Goal: Transaction & Acquisition: Purchase product/service

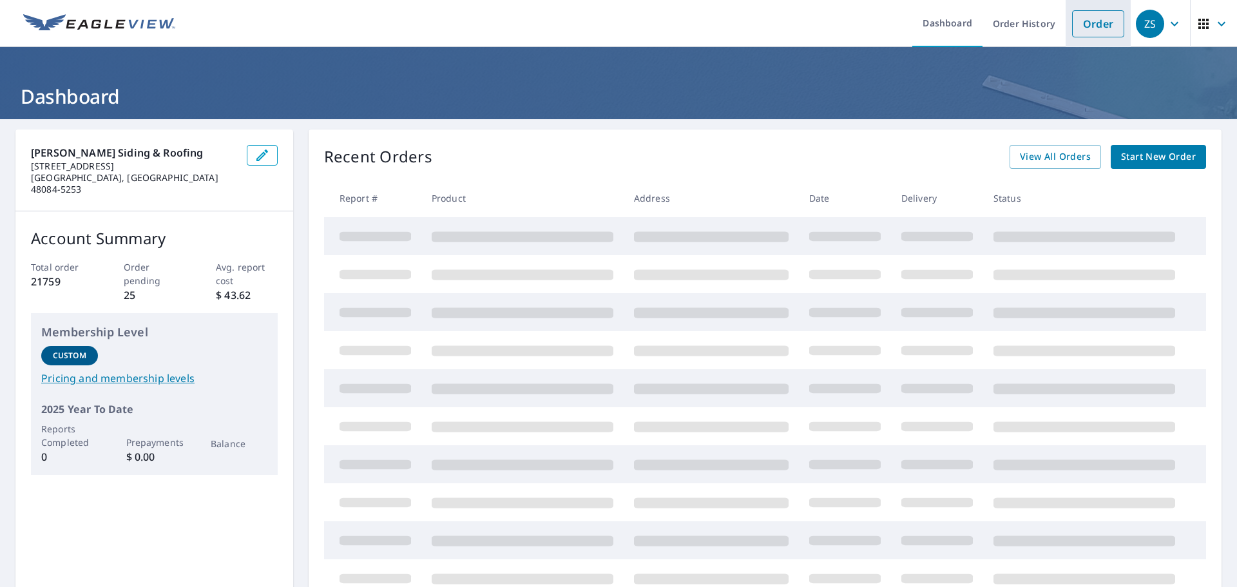
click at [1091, 28] on link "Order" at bounding box center [1098, 23] width 52 height 27
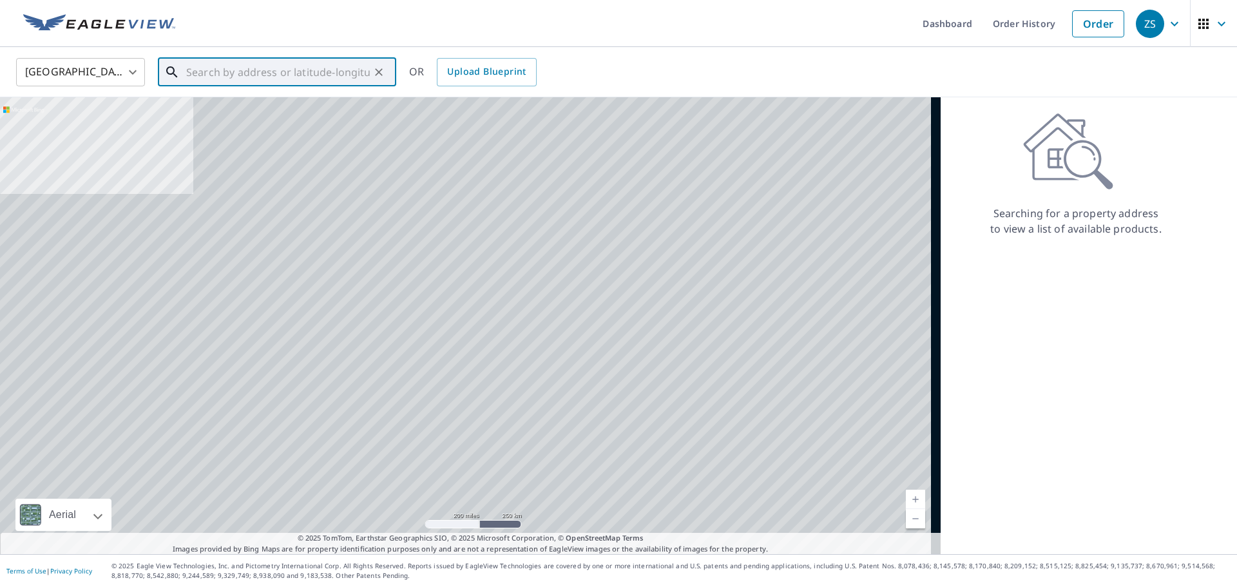
paste input "[STREET_ADDRESS][PERSON_NAME]"
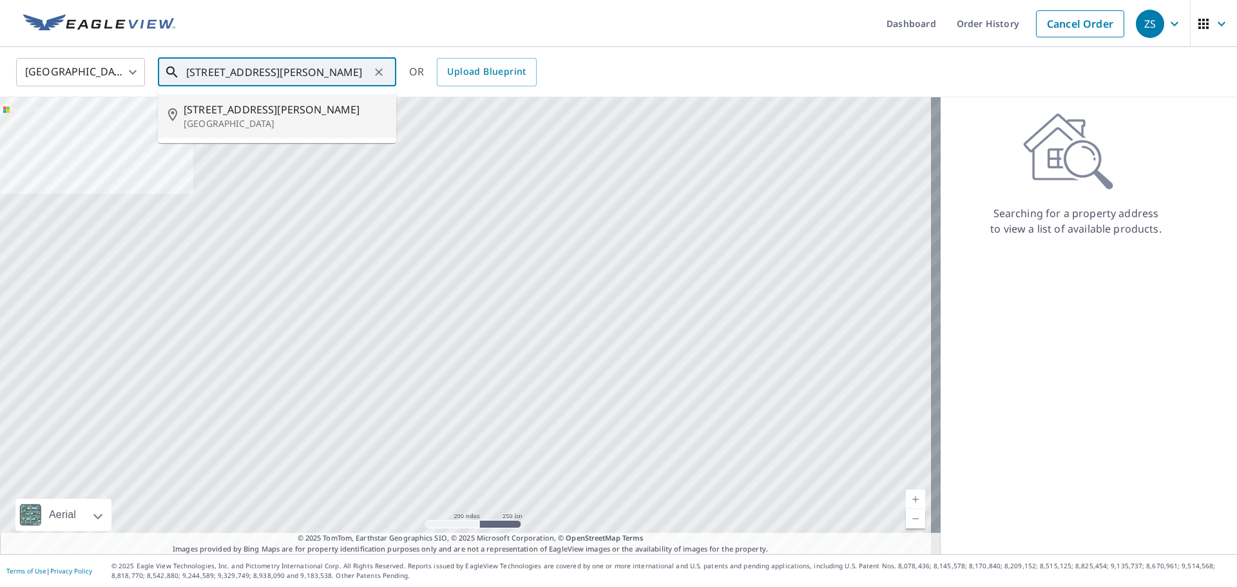
click at [280, 125] on p "[GEOGRAPHIC_DATA]" at bounding box center [285, 123] width 202 height 13
type input "[STREET_ADDRESS][PERSON_NAME]"
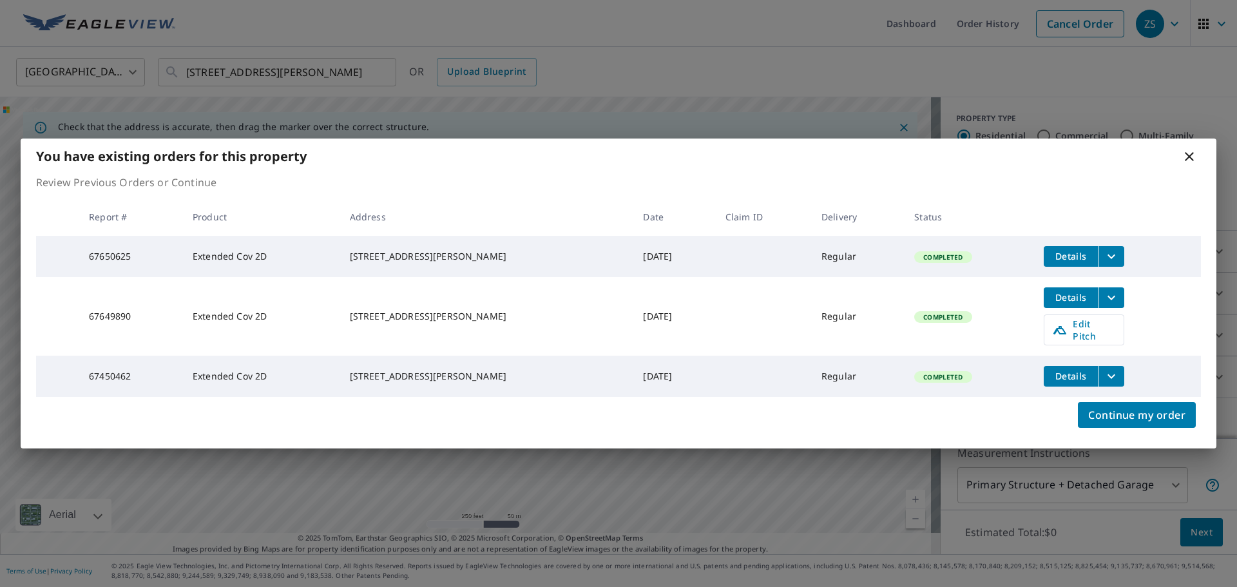
click at [1078, 93] on div "You have existing orders for this property Review Previous Orders or Continue R…" at bounding box center [618, 293] width 1237 height 587
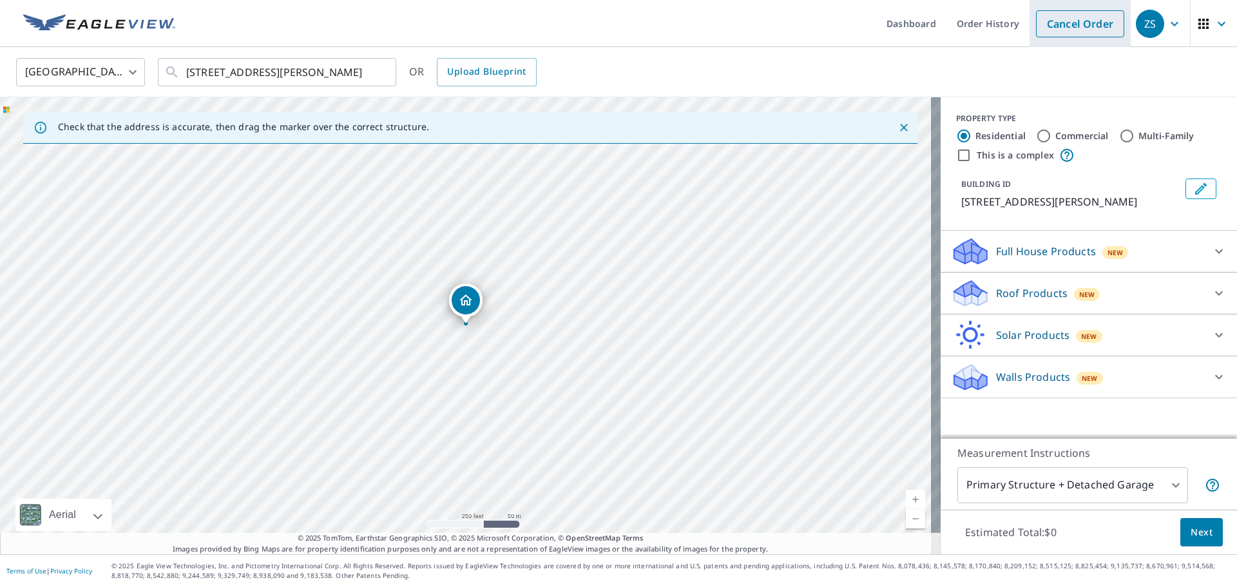
click at [1094, 28] on link "Cancel Order" at bounding box center [1080, 23] width 88 height 27
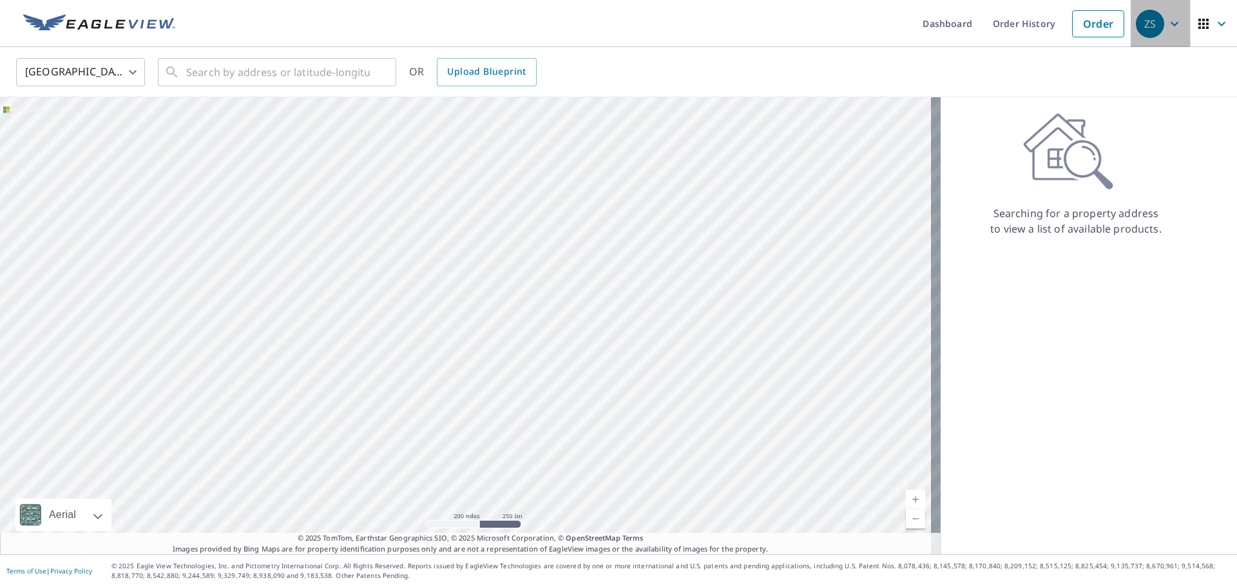
click at [1168, 33] on span "ZS" at bounding box center [1159, 23] width 49 height 31
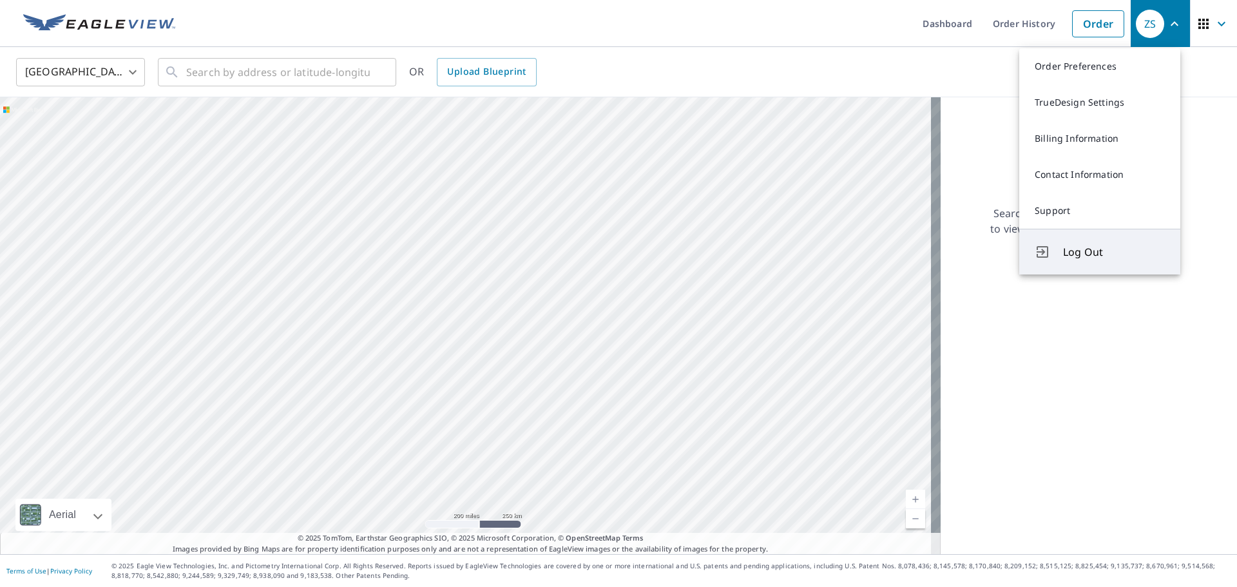
click at [1097, 261] on button "Log Out" at bounding box center [1099, 252] width 161 height 46
